Goal: Transaction & Acquisition: Purchase product/service

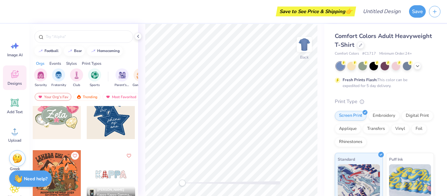
scroll to position [492, 0]
click at [359, 44] on icon at bounding box center [360, 44] width 3 height 3
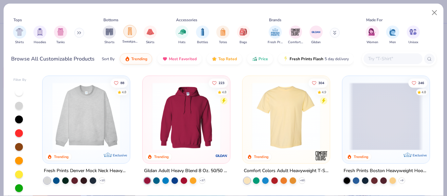
click at [129, 32] on img "filter for Sweatpants" at bounding box center [129, 31] width 7 height 8
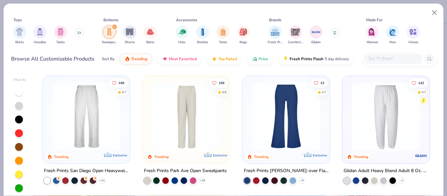
click at [81, 141] on img at bounding box center [86, 116] width 74 height 68
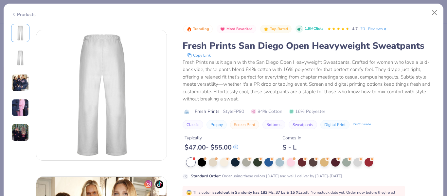
scroll to position [152, 0]
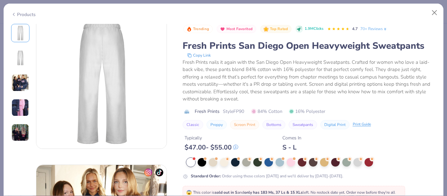
click at [406, 127] on div "Classic Preppy Screen Print Bottoms Sweatpants Digital Print Print Guide" at bounding box center [308, 124] width 253 height 9
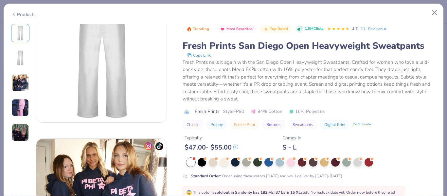
scroll to position [0, 0]
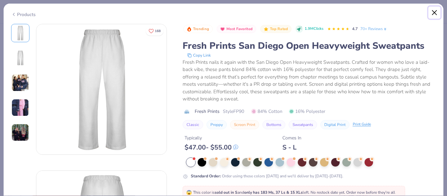
click at [432, 15] on button "Close" at bounding box center [434, 13] width 12 height 12
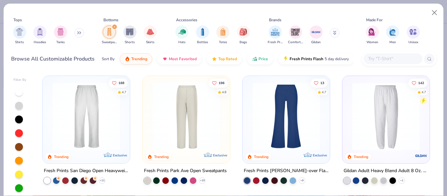
click at [149, 111] on img at bounding box center [112, 116] width 74 height 68
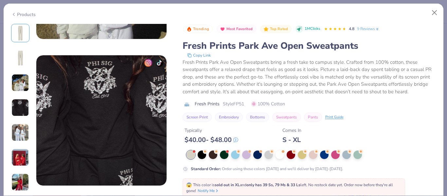
scroll to position [403, 0]
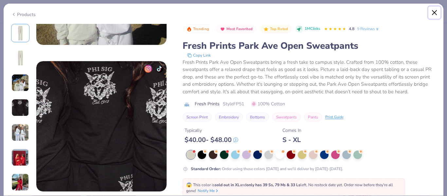
click at [436, 9] on button "Close" at bounding box center [434, 13] width 12 height 12
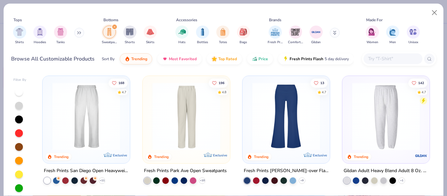
click at [81, 110] on img at bounding box center [86, 116] width 74 height 68
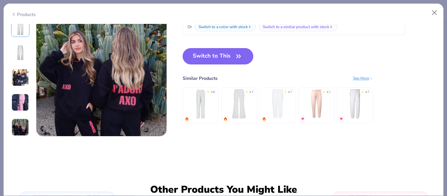
scroll to position [604, 0]
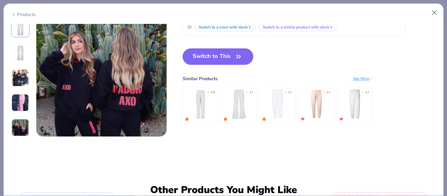
click at [219, 56] on button "Switch to This" at bounding box center [217, 56] width 71 height 16
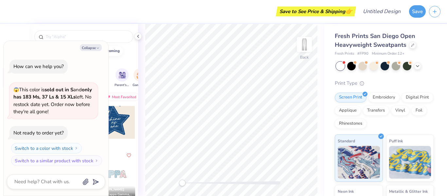
click at [318, 83] on div "Back" at bounding box center [231, 110] width 186 height 172
click at [95, 47] on button "Collapse" at bounding box center [91, 47] width 22 height 7
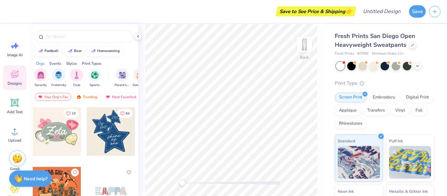
scroll to position [474, 0]
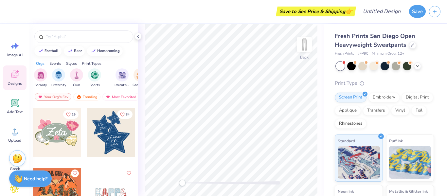
click at [109, 139] on div at bounding box center [111, 132] width 48 height 48
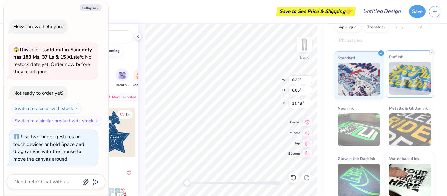
scroll to position [86, 0]
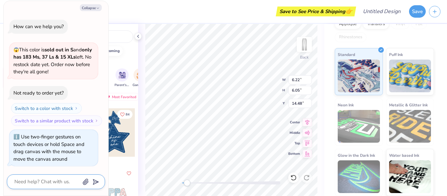
click at [34, 180] on textarea at bounding box center [47, 181] width 66 height 9
click at [54, 121] on button "Switch to a similar product with stock" at bounding box center [57, 120] width 91 height 10
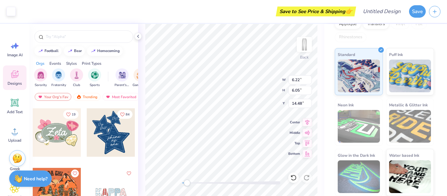
type textarea "x"
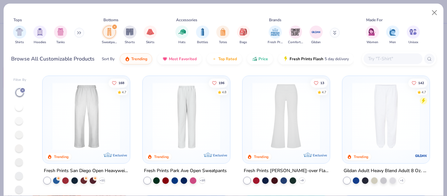
click at [112, 134] on img at bounding box center [86, 116] width 74 height 68
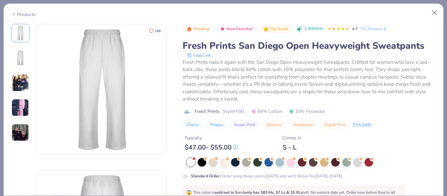
click at [437, 19] on div "Products" at bounding box center [223, 12] width 439 height 17
click at [434, 13] on button "Close" at bounding box center [434, 13] width 12 height 12
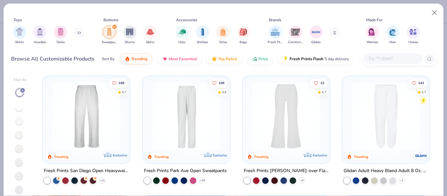
click at [195, 125] on img at bounding box center [186, 116] width 74 height 68
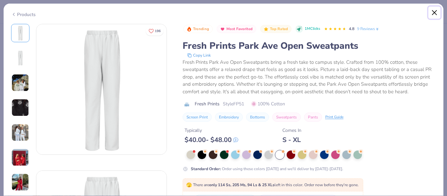
click at [433, 10] on button "Close" at bounding box center [434, 13] width 12 height 12
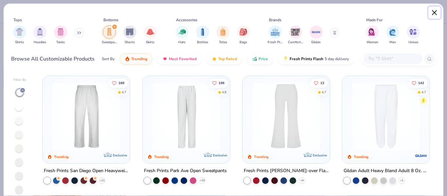
click at [433, 10] on button "Close" at bounding box center [434, 13] width 12 height 12
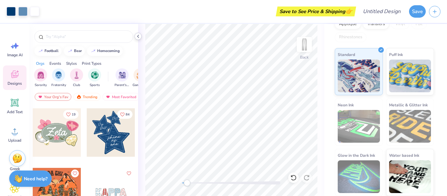
click at [137, 39] on icon at bounding box center [137, 36] width 5 height 5
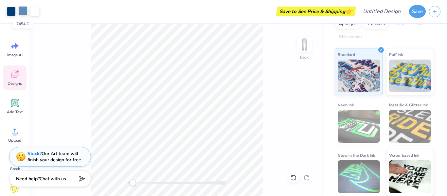
click at [25, 10] on div at bounding box center [22, 10] width 9 height 9
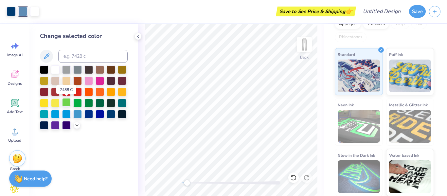
click at [68, 103] on div at bounding box center [66, 102] width 9 height 9
click at [67, 100] on div at bounding box center [66, 102] width 9 height 9
click at [32, 9] on div at bounding box center [34, 10] width 9 height 9
click at [62, 103] on div at bounding box center [66, 102] width 9 height 9
drag, startPoint x: 198, startPoint y: 184, endPoint x: 224, endPoint y: 185, distance: 25.8
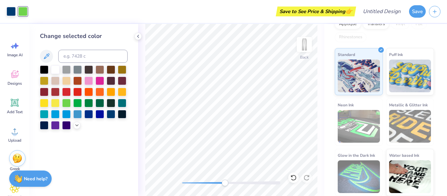
click at [224, 185] on div "Accessibility label" at bounding box center [224, 183] width 7 height 7
click at [64, 113] on div at bounding box center [66, 113] width 9 height 9
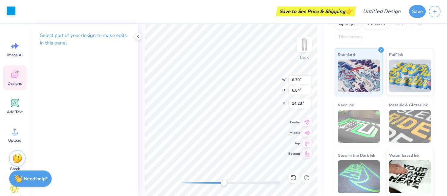
click at [13, 10] on div at bounding box center [11, 10] width 9 height 9
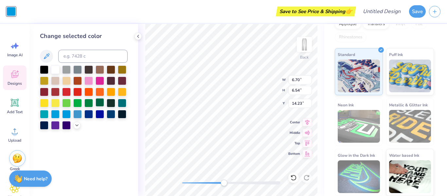
click at [98, 105] on div at bounding box center [99, 102] width 9 height 9
click at [101, 103] on div at bounding box center [99, 102] width 9 height 9
click at [66, 104] on div at bounding box center [66, 102] width 9 height 9
click at [99, 103] on div at bounding box center [99, 102] width 9 height 9
click at [84, 102] on div at bounding box center [88, 102] width 9 height 9
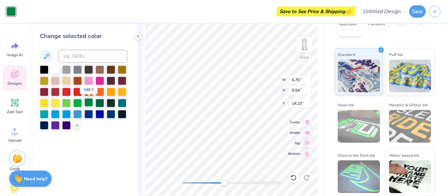
click at [89, 102] on div at bounding box center [88, 102] width 9 height 9
click at [72, 102] on div at bounding box center [84, 97] width 88 height 64
click at [79, 105] on div at bounding box center [77, 102] width 9 height 9
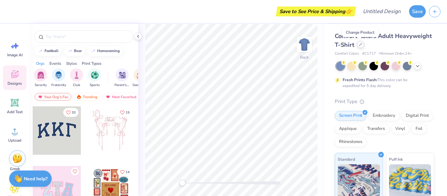
click at [361, 46] on icon at bounding box center [360, 44] width 3 height 3
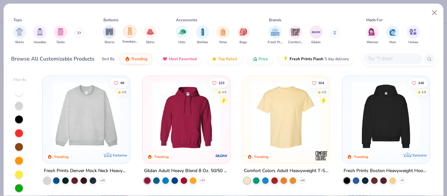
click at [127, 34] on img "filter for Sweatpants" at bounding box center [129, 31] width 7 height 8
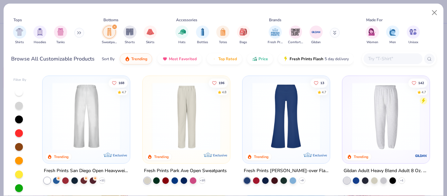
click at [79, 128] on div at bounding box center [86, 116] width 223 height 68
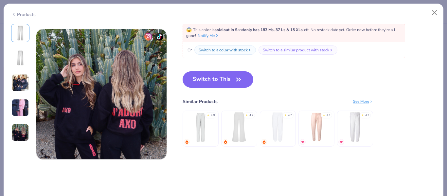
scroll to position [593, 0]
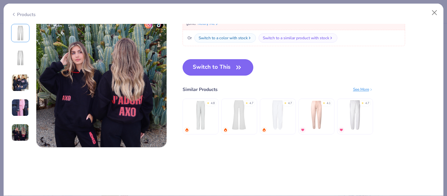
click at [220, 66] on button "Switch to This" at bounding box center [217, 67] width 71 height 16
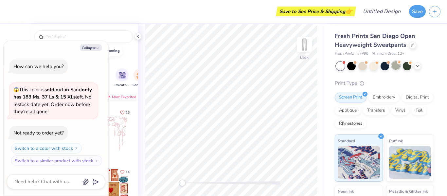
click at [397, 64] on icon at bounding box center [399, 62] width 5 height 5
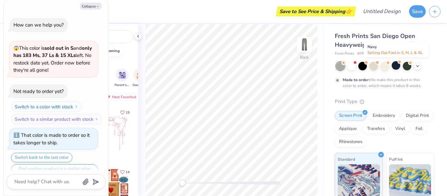
scroll to position [13, 0]
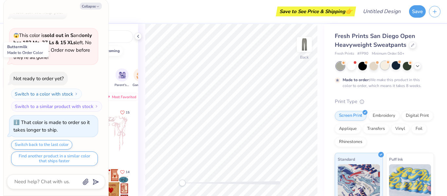
click at [386, 67] on div at bounding box center [384, 65] width 9 height 9
click at [341, 66] on div at bounding box center [340, 66] width 9 height 9
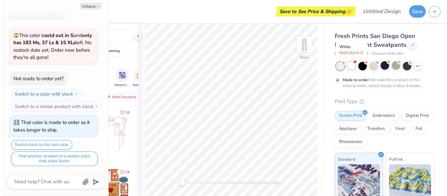
click at [352, 66] on div at bounding box center [351, 65] width 9 height 9
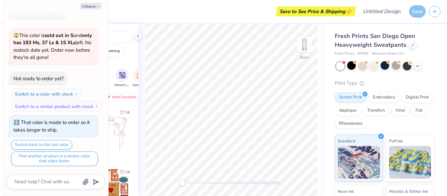
scroll to position [138, 0]
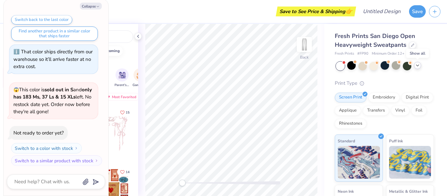
click at [420, 66] on div at bounding box center [417, 65] width 7 height 7
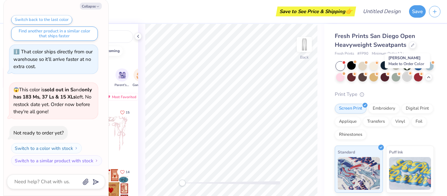
click at [405, 75] on div at bounding box center [407, 76] width 9 height 9
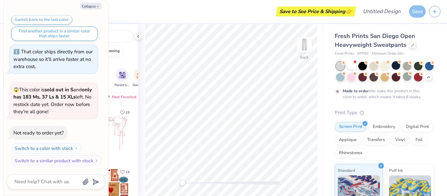
scroll to position [192, 0]
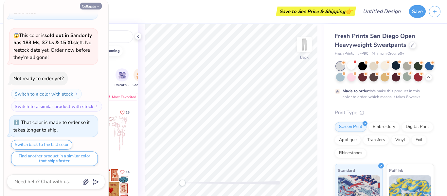
click at [95, 3] on button "Collapse" at bounding box center [91, 6] width 22 height 7
type textarea "x"
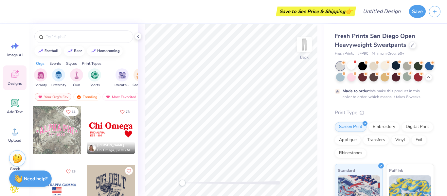
scroll to position [1548, 0]
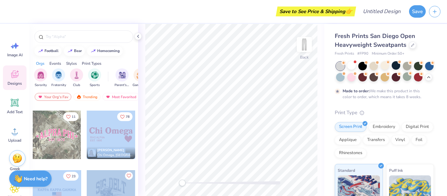
click at [177, 112] on div "Save to See Price & Shipping 👉 Design Title Save Image AI Designs Add Text Uplo…" at bounding box center [223, 98] width 447 height 196
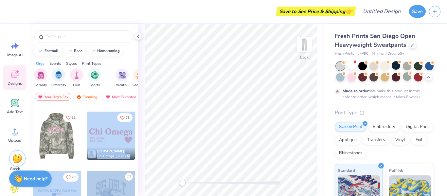
scroll to position [1624, 0]
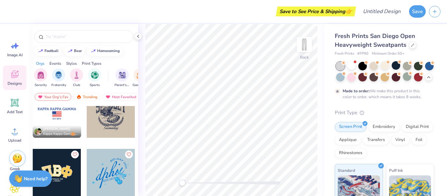
click at [106, 84] on div "Sorority Fraternity Club Sports" at bounding box center [71, 77] width 74 height 19
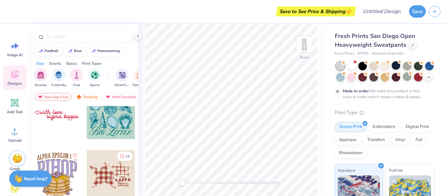
scroll to position [2278, 0]
click at [304, 45] on img at bounding box center [304, 44] width 26 height 26
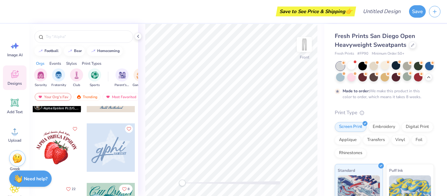
scroll to position [2203, 0]
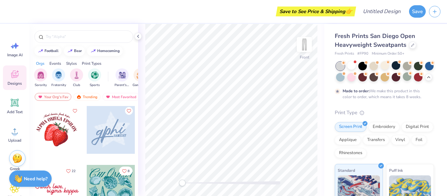
click at [103, 86] on div "Sorority Fraternity Club Sports" at bounding box center [71, 77] width 74 height 19
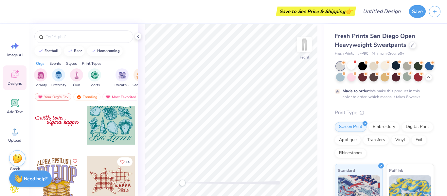
scroll to position [2270, 0]
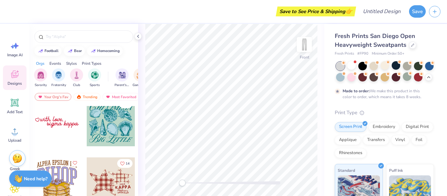
click at [57, 123] on div at bounding box center [57, 122] width 48 height 48
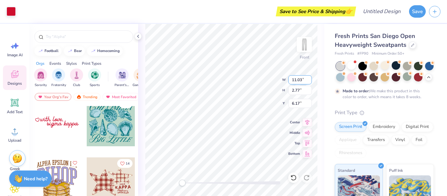
type input "6.17"
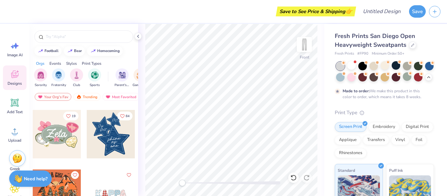
scroll to position [473, 0]
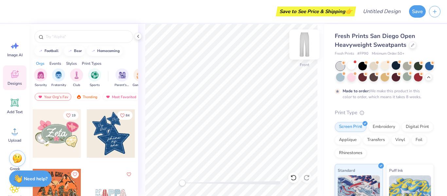
click at [302, 41] on img at bounding box center [304, 44] width 26 height 26
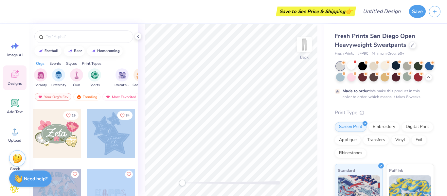
click at [234, 89] on div "Save to See Price & Shipping 👉 Design Title Save Image AI Designs Add Text Uplo…" at bounding box center [223, 98] width 447 height 196
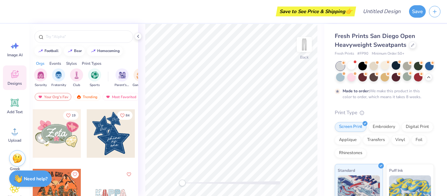
click at [99, 103] on div "Your Org's Fav Trending Most Favorited Newest" at bounding box center [83, 98] width 109 height 15
click at [108, 129] on div at bounding box center [111, 133] width 48 height 48
drag, startPoint x: 184, startPoint y: 181, endPoint x: 194, endPoint y: 180, distance: 9.6
click at [194, 180] on div "Accessibility label" at bounding box center [193, 183] width 7 height 7
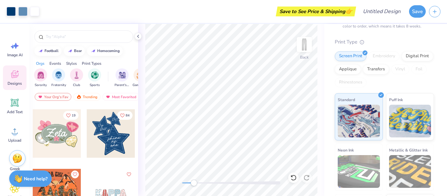
scroll to position [0, 0]
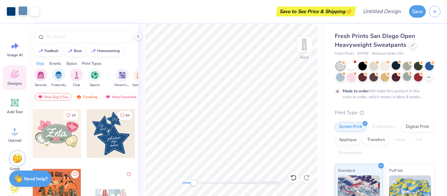
click at [22, 11] on div at bounding box center [22, 10] width 9 height 9
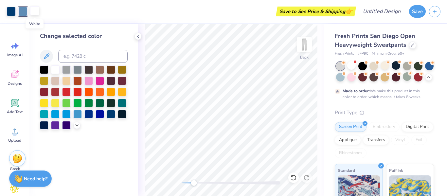
click at [34, 11] on div at bounding box center [34, 10] width 9 height 9
click at [22, 12] on div at bounding box center [22, 10] width 9 height 9
click at [87, 103] on div at bounding box center [88, 102] width 9 height 9
drag, startPoint x: 201, startPoint y: 183, endPoint x: 216, endPoint y: 184, distance: 15.8
click at [215, 184] on div "Accessibility label" at bounding box center [212, 183] width 7 height 7
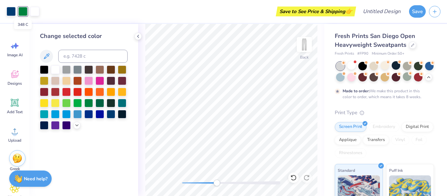
click at [19, 11] on div at bounding box center [22, 11] width 9 height 9
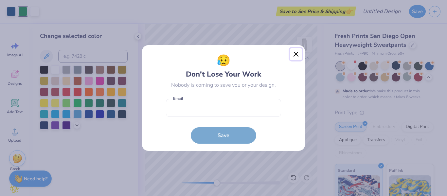
click at [295, 54] on button "Close" at bounding box center [296, 54] width 12 height 12
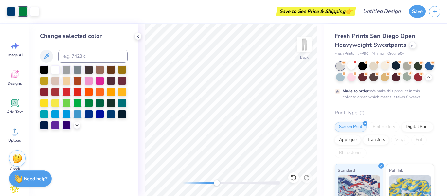
click at [98, 147] on div "Change selected color" at bounding box center [83, 110] width 109 height 172
click at [67, 103] on div at bounding box center [66, 102] width 9 height 9
click at [14, 15] on div at bounding box center [11, 10] width 9 height 9
click at [88, 106] on div at bounding box center [88, 102] width 9 height 9
click at [102, 104] on div at bounding box center [99, 102] width 9 height 9
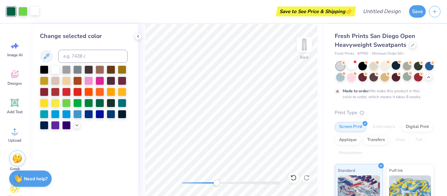
click at [35, 15] on div at bounding box center [34, 10] width 9 height 9
click at [68, 114] on div at bounding box center [66, 113] width 9 height 9
click at [55, 69] on div at bounding box center [55, 69] width 9 height 9
click at [14, 14] on div at bounding box center [11, 10] width 9 height 9
click at [86, 102] on div at bounding box center [88, 102] width 9 height 9
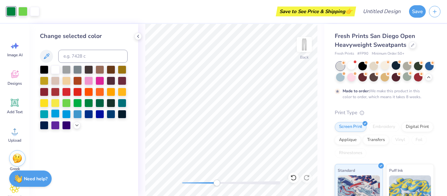
click at [57, 114] on div at bounding box center [55, 113] width 9 height 9
click at [67, 115] on div at bounding box center [66, 113] width 9 height 9
click at [68, 129] on div at bounding box center [66, 124] width 9 height 9
click at [67, 103] on div at bounding box center [66, 102] width 9 height 9
click at [125, 156] on div "Change selected color" at bounding box center [83, 110] width 109 height 172
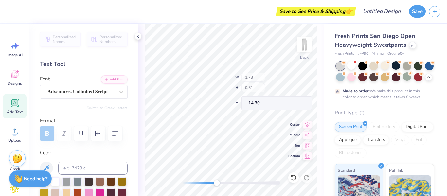
click at [186, 10] on div "Save to See Price & Shipping 👉" at bounding box center [182, 11] width 344 height 23
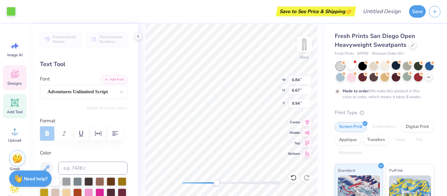
type input "6.84"
type input "6.67"
type input "9.94"
click at [10, 10] on div at bounding box center [11, 10] width 9 height 9
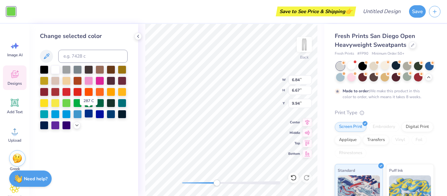
click at [87, 116] on div at bounding box center [88, 113] width 9 height 9
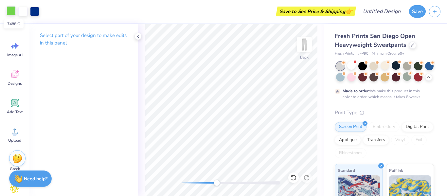
click at [12, 11] on div at bounding box center [11, 10] width 9 height 9
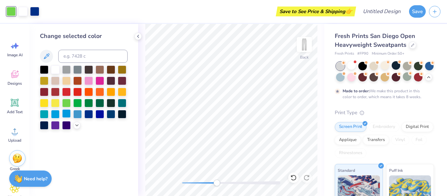
click at [69, 114] on div at bounding box center [66, 113] width 9 height 9
click at [63, 112] on div at bounding box center [66, 113] width 9 height 9
click at [139, 36] on icon at bounding box center [137, 36] width 5 height 5
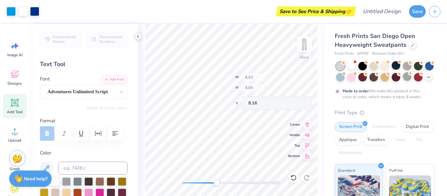
scroll to position [25, 0]
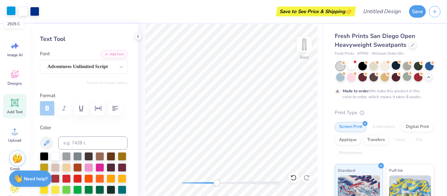
click at [14, 14] on div at bounding box center [11, 10] width 9 height 9
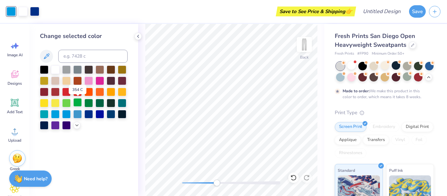
click at [76, 102] on div at bounding box center [77, 102] width 9 height 9
click at [139, 34] on icon at bounding box center [137, 36] width 5 height 5
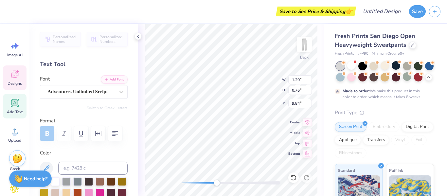
type textarea "H"
type textarea "Jba"
type input "1.53"
type input "0.66"
type input "10.64"
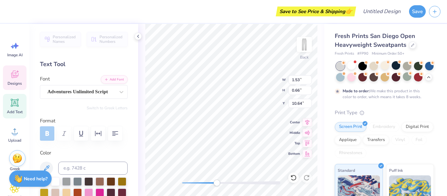
type textarea "BBG"
type input "1.33"
type input "0.77"
type input "9.85"
type textarea "JBA"
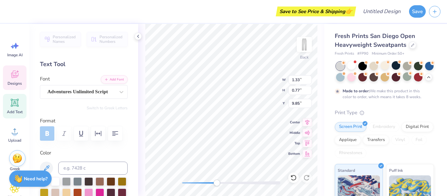
type input "0.65"
type input "0.69"
type input "8.49"
type input "2.12"
type input "0.86"
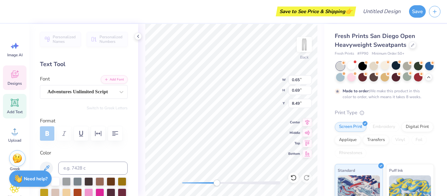
type input "9.79"
type textarea "Jba"
type input "1.84"
type input "0.76"
type input "10.58"
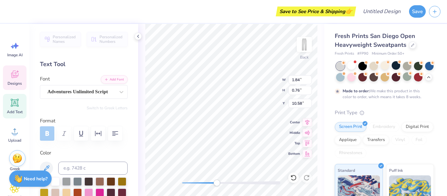
type input "2.96"
type input "1.12"
type input "12.46"
type input "1.73"
type input "0.51"
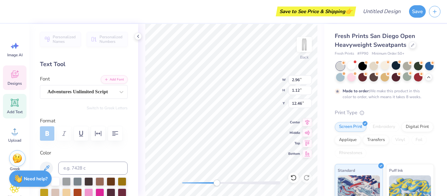
type input "14.30"
type input "2.96"
type input "1.12"
type input "12.46"
type textarea "J"
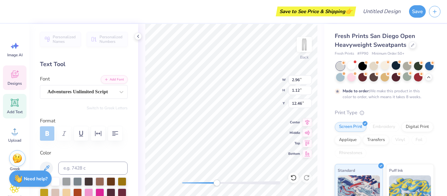
type textarea "Jba's"
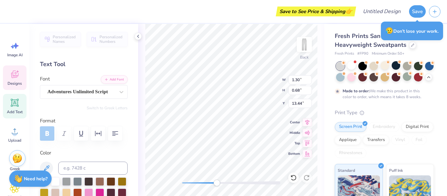
type textarea "20th"
type input "1.73"
type input "0.51"
type input "14.30"
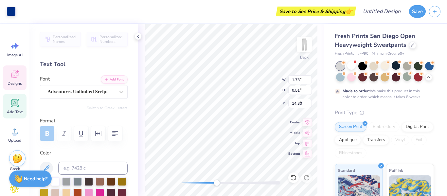
type input "6.84"
type input "6.67"
type input "9.94"
type input "1.73"
type input "0.51"
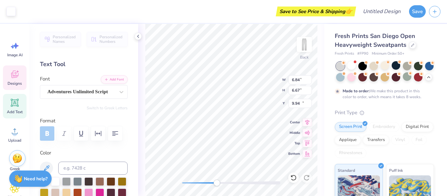
type input "14.30"
type textarea "Board"
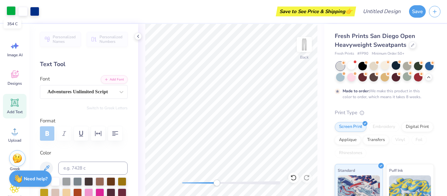
click at [11, 13] on div at bounding box center [11, 10] width 9 height 9
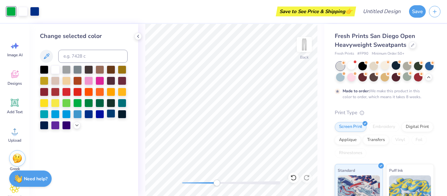
click at [109, 115] on div at bounding box center [111, 113] width 9 height 9
click at [34, 12] on div at bounding box center [34, 10] width 9 height 9
click at [69, 104] on div at bounding box center [66, 102] width 9 height 9
click at [88, 104] on div at bounding box center [88, 102] width 9 height 9
click at [136, 40] on div at bounding box center [137, 36] width 7 height 7
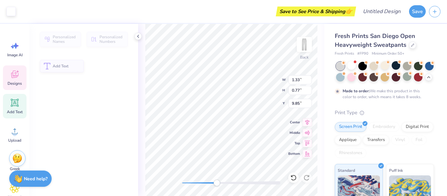
type input "1.33"
type input "0.77"
type input "9.85"
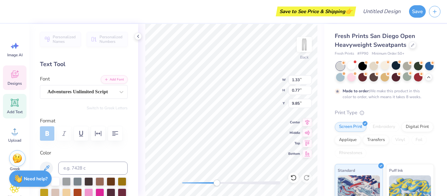
scroll to position [0, 1]
type textarea "Gizborit"
click at [258, 80] on div "Back W 1.33 1.33 " H 0.77 0.77 " Y 9.85 9.85 " Center Middle Top Bottom" at bounding box center [231, 110] width 186 height 172
click at [262, 85] on div "Back W 2.14 2.14 " H 1.80 1.80 " Y 9.69 9.69 " Center Middle Top Bottom" at bounding box center [231, 110] width 186 height 172
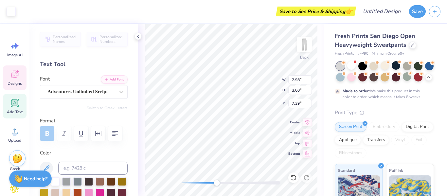
type input "2.98"
type input "3.00"
type input "7.39"
type input "0.64"
type input "0.70"
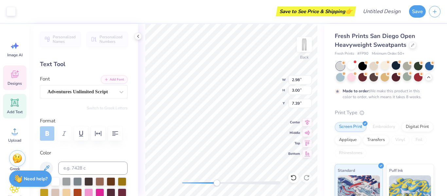
type input "8.62"
type input "0.65"
type input "0.69"
type input "8.49"
type textarea "1"
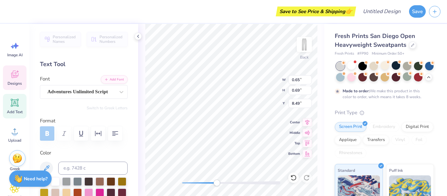
type textarea "bbg"
type textarea "BBG"
type input "1.75"
type input "1.08"
type input "8.39"
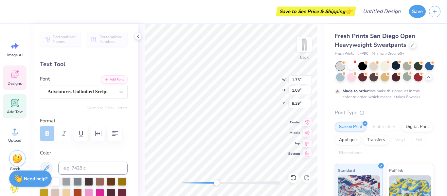
type textarea "B"
type textarea "$"
type textarea "#2514"
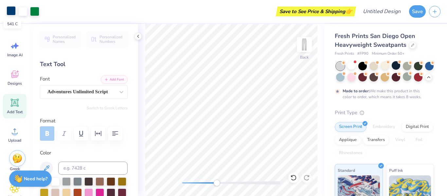
click at [13, 7] on div at bounding box center [11, 10] width 9 height 9
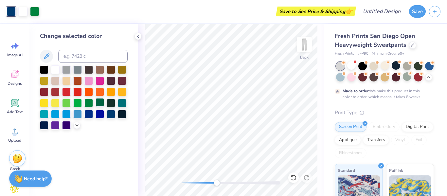
click at [97, 100] on div at bounding box center [99, 102] width 9 height 9
click at [33, 10] on div at bounding box center [34, 10] width 9 height 9
click at [96, 115] on div at bounding box center [99, 113] width 9 height 9
click at [99, 114] on div at bounding box center [99, 113] width 9 height 9
click at [137, 36] on icon at bounding box center [137, 36] width 5 height 5
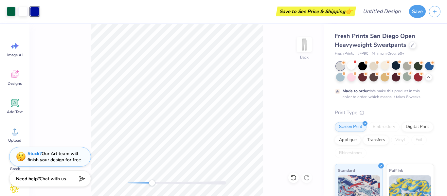
click at [154, 180] on div at bounding box center [177, 183] width 98 height 7
click at [10, 9] on div at bounding box center [11, 10] width 9 height 9
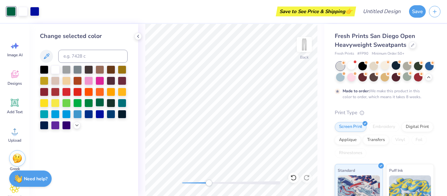
click at [99, 101] on div at bounding box center [99, 102] width 9 height 9
click at [138, 40] on div at bounding box center [137, 36] width 7 height 7
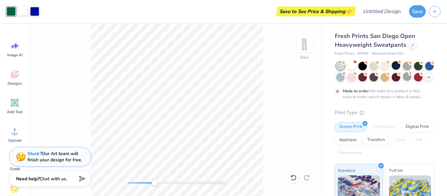
click at [23, 10] on div at bounding box center [22, 10] width 9 height 9
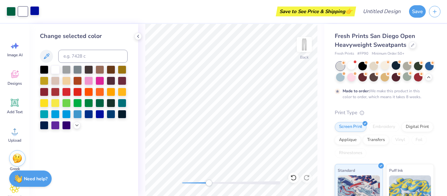
click at [35, 15] on div at bounding box center [34, 10] width 9 height 9
click at [101, 114] on div at bounding box center [99, 113] width 9 height 9
click at [114, 110] on div at bounding box center [111, 113] width 9 height 9
click at [137, 38] on icon at bounding box center [137, 36] width 5 height 5
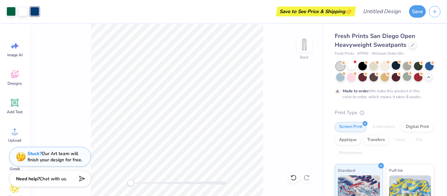
drag, startPoint x: 154, startPoint y: 184, endPoint x: 129, endPoint y: 181, distance: 25.0
click at [129, 181] on div "Accessibility label" at bounding box center [130, 183] width 7 height 7
drag, startPoint x: 131, startPoint y: 182, endPoint x: 150, endPoint y: 182, distance: 19.6
click at [138, 182] on div "Accessibility label" at bounding box center [134, 183] width 7 height 7
click at [13, 11] on div at bounding box center [11, 10] width 9 height 9
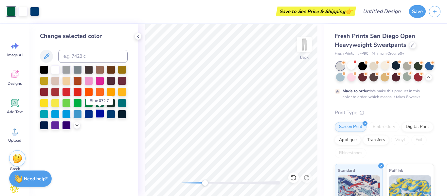
click at [97, 116] on div at bounding box center [99, 113] width 9 height 9
click at [112, 114] on div at bounding box center [111, 113] width 9 height 9
click at [139, 37] on icon at bounding box center [137, 36] width 5 height 5
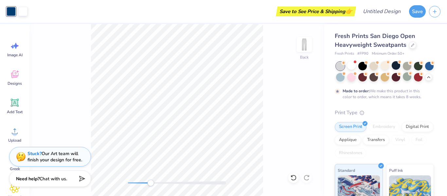
click at [45, 90] on div "Back" at bounding box center [176, 110] width 295 height 172
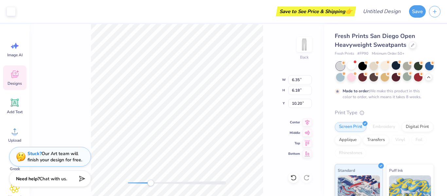
click at [269, 44] on div "Back W 6.35 6.35 " H 6.18 6.18 " Y 10.20 10.20 " Center Middle Top Bottom" at bounding box center [176, 110] width 295 height 172
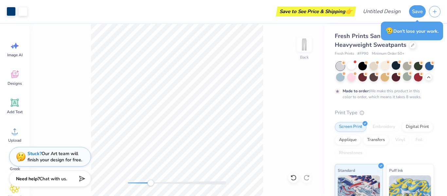
click at [64, 46] on div "Back" at bounding box center [176, 110] width 295 height 172
click at [24, 11] on div at bounding box center [22, 10] width 9 height 9
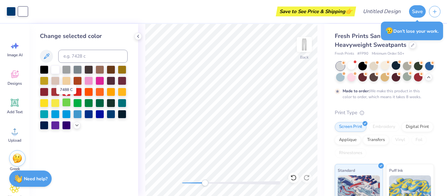
click at [68, 101] on div at bounding box center [66, 102] width 9 height 9
click at [100, 103] on div at bounding box center [99, 102] width 9 height 9
click at [85, 102] on div at bounding box center [88, 102] width 9 height 9
click at [78, 103] on div at bounding box center [77, 102] width 9 height 9
click at [72, 102] on div at bounding box center [84, 97] width 88 height 64
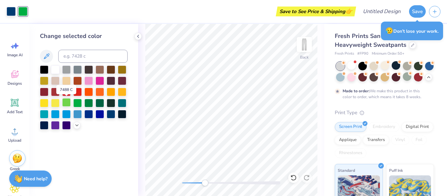
click at [67, 103] on div at bounding box center [66, 102] width 9 height 9
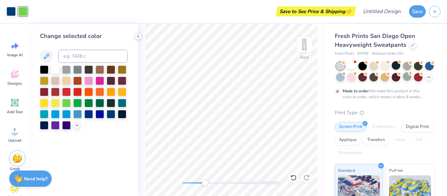
click at [137, 37] on icon at bounding box center [137, 36] width 5 height 5
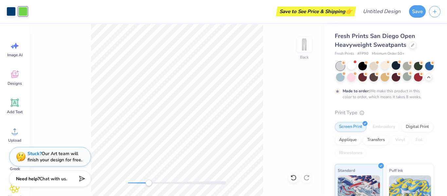
click at [149, 181] on div "Accessibility label" at bounding box center [148, 183] width 7 height 7
click at [303, 40] on img at bounding box center [304, 44] width 26 height 26
click at [414, 12] on button "Save" at bounding box center [417, 10] width 17 height 12
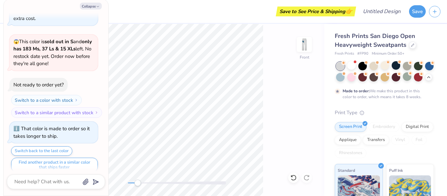
scroll to position [210, 0]
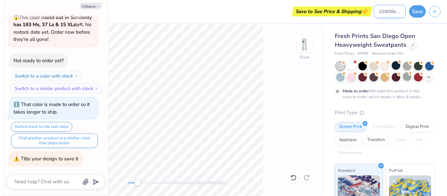
type textarea "x"
click at [364, 12] on div "Save to See Price & Shipping 👉 Design Title Save" at bounding box center [223, 11] width 447 height 23
type input "M"
type textarea "x"
type input "Me"
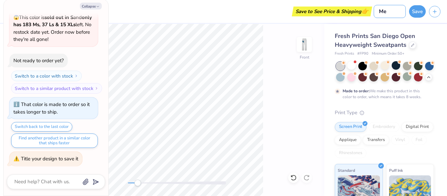
type textarea "x"
type input "Mer"
type textarea "x"
type input "Merch"
type textarea "x"
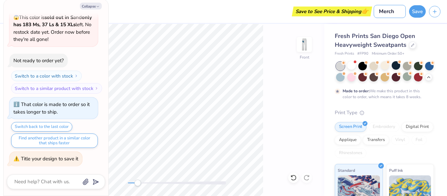
type input "Merch"
type textarea "x"
type input "Merch i"
type textarea "x"
type input "Merch id"
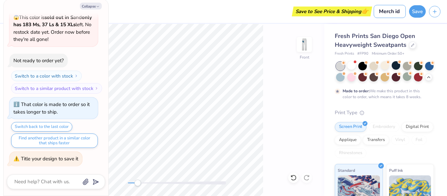
type textarea "x"
type input "Merch ide"
type textarea "x"
type input "Merch idea"
type textarea "x"
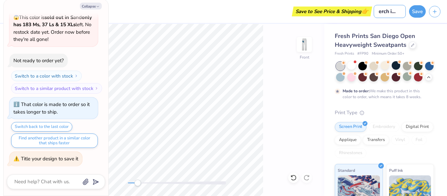
type input "Merch idea"
type textarea "x"
type input "Merch idea 1"
type textarea "x"
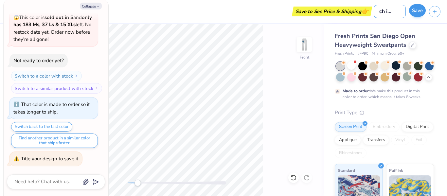
type input "Merch idea 1"
click at [416, 11] on button "Save" at bounding box center [417, 10] width 17 height 12
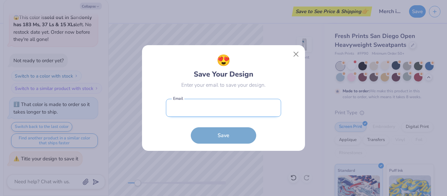
click at [248, 108] on input "email" at bounding box center [223, 108] width 115 height 18
type input "[EMAIL_ADDRESS][DOMAIN_NAME]"
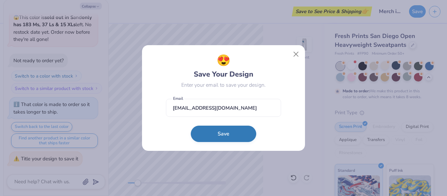
click at [223, 134] on button "Save" at bounding box center [223, 134] width 65 height 16
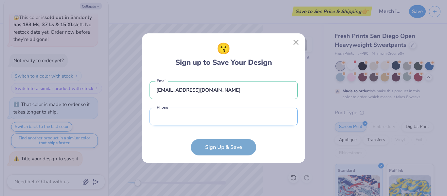
click at [236, 119] on input "tel" at bounding box center [223, 117] width 148 height 18
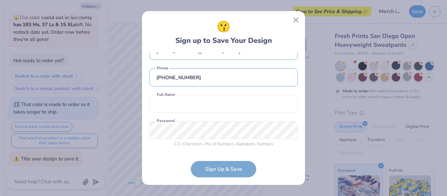
type input "[PHONE_NUMBER]"
click at [196, 114] on div "[PERSON_NAME][EMAIL_ADDRESS][DOMAIN_NAME] Email [PHONE_NUMBER] Phone Full Name …" at bounding box center [223, 102] width 148 height 98
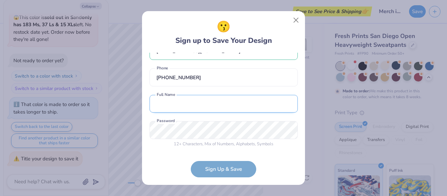
click at [195, 106] on input "text" at bounding box center [223, 104] width 148 height 18
type input "blake atlas"
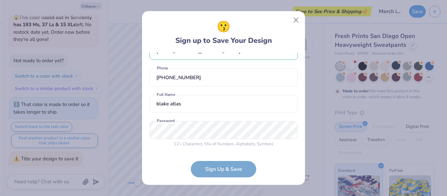
scroll to position [42, 0]
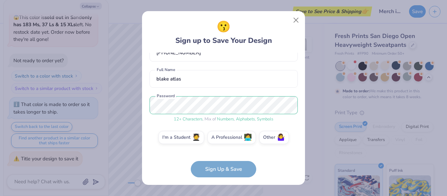
click at [216, 168] on form "[PERSON_NAME][EMAIL_ADDRESS][DOMAIN_NAME] Email [PHONE_NUMBER] Phone [PERSON_NA…" at bounding box center [223, 115] width 148 height 125
click at [271, 137] on label "Other 🤷‍♀️" at bounding box center [274, 136] width 30 height 13
click at [226, 179] on input "Other 🤷‍♀️" at bounding box center [223, 181] width 4 height 4
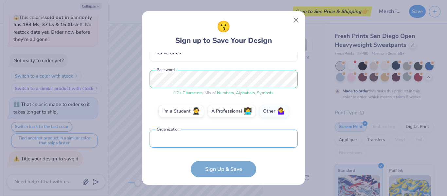
click at [201, 146] on input "text" at bounding box center [223, 138] width 148 height 18
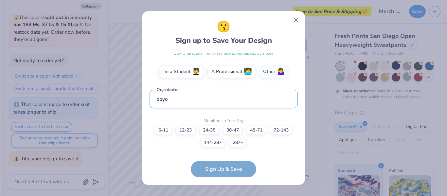
type input "bbyo"
click at [163, 125] on div "Members in Your Org 6-11 12-23 [PHONE_NUMBER] [PHONE_NUMBER] [PHONE_NUMBER]+" at bounding box center [223, 131] width 148 height 31
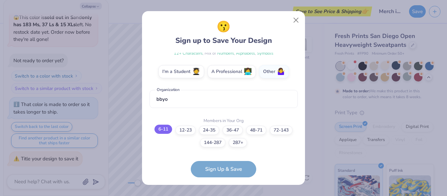
click at [164, 126] on label "6-11" at bounding box center [163, 129] width 18 height 9
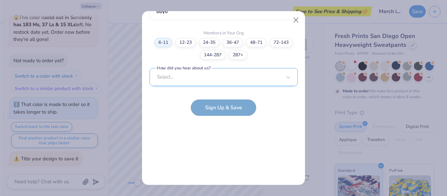
scroll to position [0, 0]
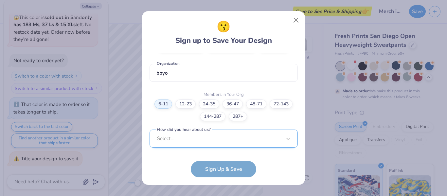
click at [202, 142] on div "Select..." at bounding box center [223, 138] width 148 height 18
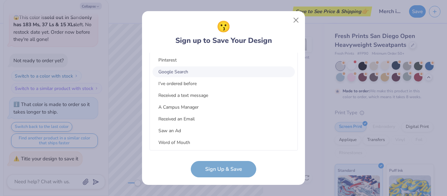
click at [212, 74] on div "Google Search" at bounding box center [223, 71] width 142 height 11
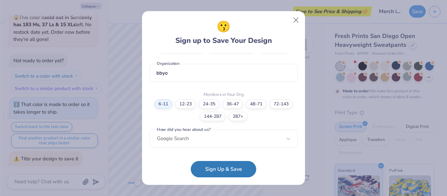
scroll to position [134, 0]
click at [214, 176] on form "[PERSON_NAME][EMAIL_ADDRESS][DOMAIN_NAME] Email [PHONE_NUMBER] Phone [PERSON_NA…" at bounding box center [223, 115] width 148 height 125
click at [214, 159] on form "[PERSON_NAME][EMAIL_ADDRESS][DOMAIN_NAME] Email [PHONE_NUMBER] Phone [PERSON_NA…" at bounding box center [223, 115] width 148 height 125
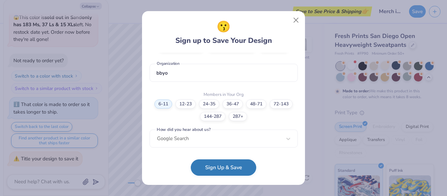
click at [215, 169] on button "Sign Up & Save" at bounding box center [223, 167] width 65 height 16
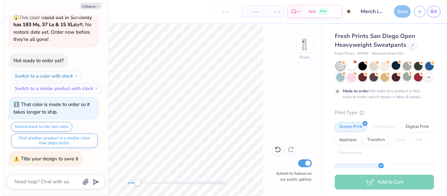
scroll to position [228, 0]
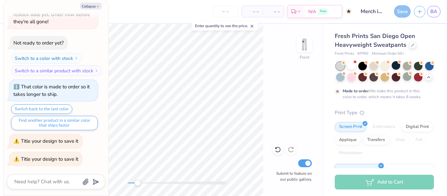
click at [274, 14] on span "– –" at bounding box center [273, 11] width 13 height 7
click at [266, 7] on div "– – Total" at bounding box center [273, 11] width 21 height 11
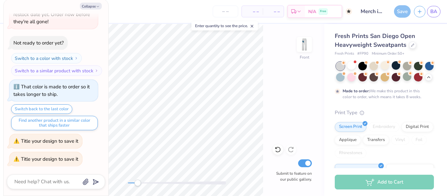
type textarea "x"
click at [254, 15] on div "– – Per Item" at bounding box center [252, 11] width 21 height 11
click at [257, 11] on span "– –" at bounding box center [252, 11] width 13 height 7
click at [227, 8] on input "number" at bounding box center [226, 12] width 26 height 12
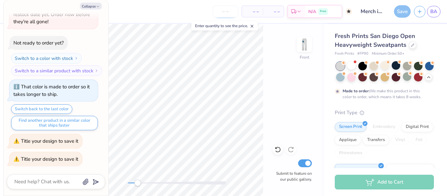
type input "8"
click at [229, 11] on input "8" at bounding box center [226, 12] width 26 height 12
type textarea "x"
type input "50"
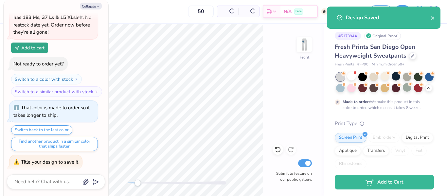
scroll to position [238, 0]
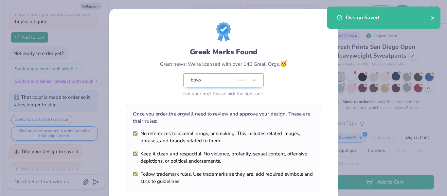
type textarea "x"
